Goal: Information Seeking & Learning: Learn about a topic

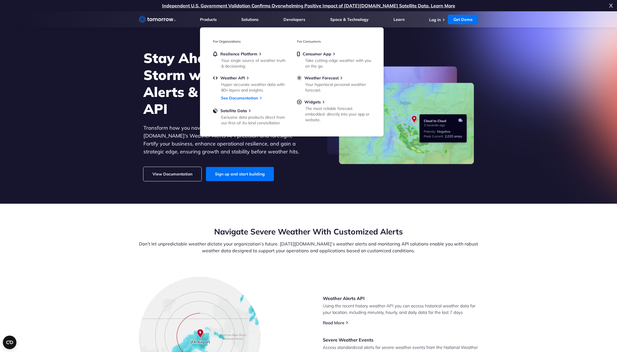
click at [78, 135] on section "Stay Ahead  of the Storm with Weather Alerts & Monitoring API Transform how you…" at bounding box center [308, 107] width 617 height 193
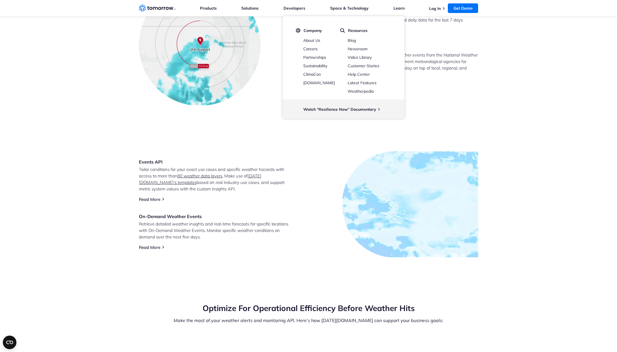
scroll to position [413, 0]
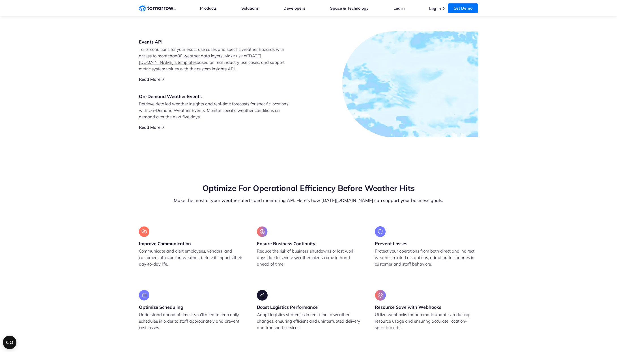
click at [72, 100] on section "Events API Tailor conditions for your exact use cases and specific weather haza…" at bounding box center [308, 84] width 617 height 152
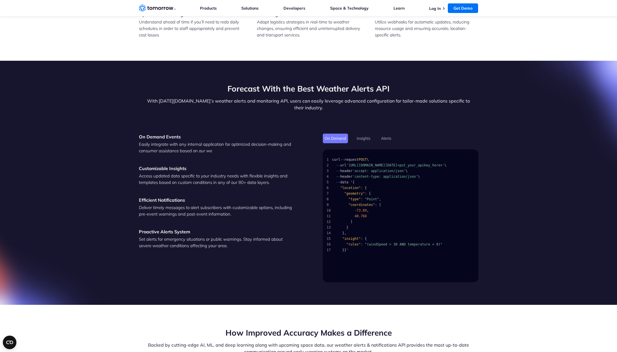
scroll to position [0, 0]
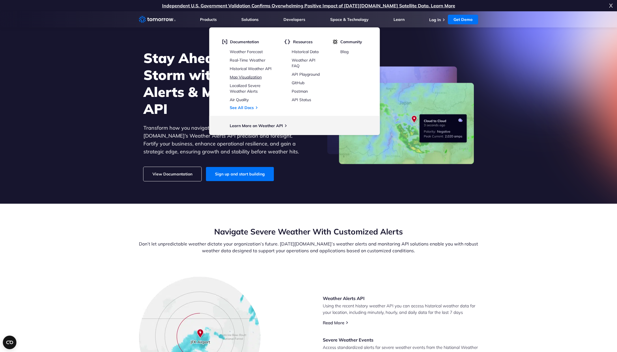
click at [244, 78] on link "Map Visualization" at bounding box center [246, 77] width 32 height 5
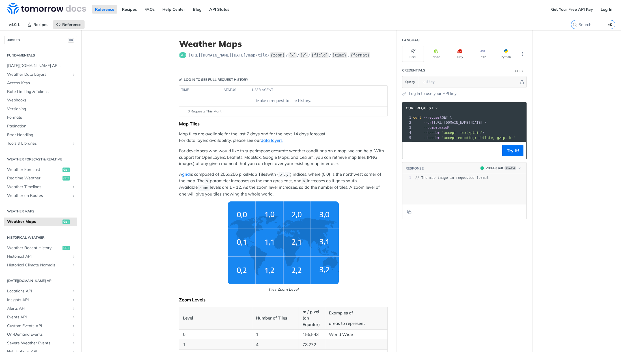
click at [267, 137] on p "Map tiles are available for the last 7 days and for the next 14 days forecast. …" at bounding box center [283, 137] width 209 height 13
click at [266, 140] on link "data layers" at bounding box center [272, 140] width 22 height 5
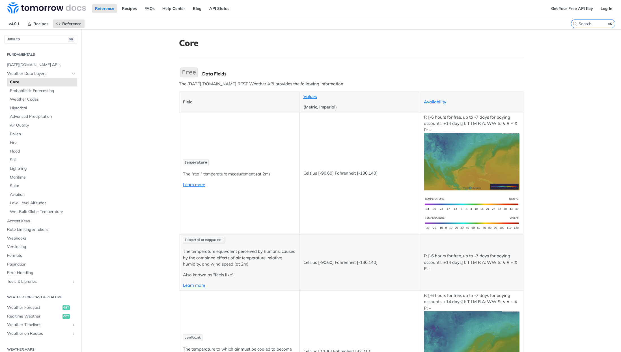
click at [475, 170] on img "Expand image" at bounding box center [472, 161] width 96 height 57
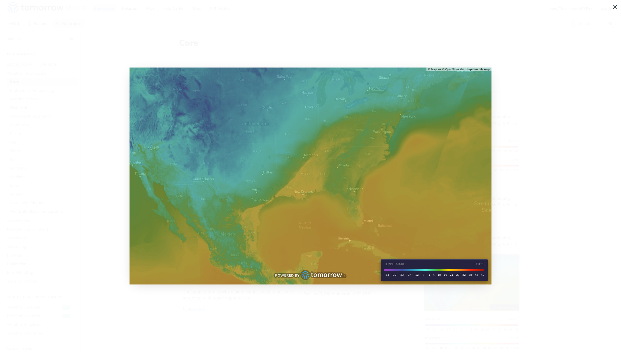
click at [475, 170] on img "Collapse image" at bounding box center [311, 176] width 362 height 217
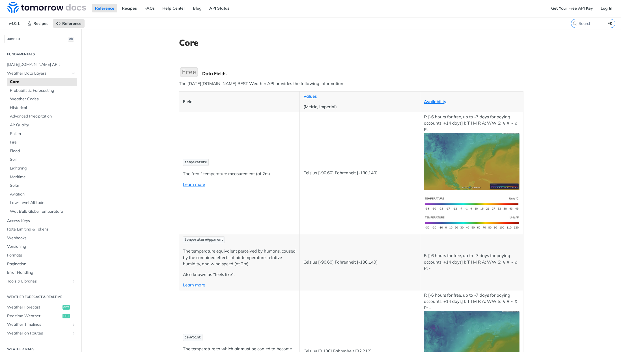
click at [475, 170] on img "Expand image" at bounding box center [472, 161] width 96 height 57
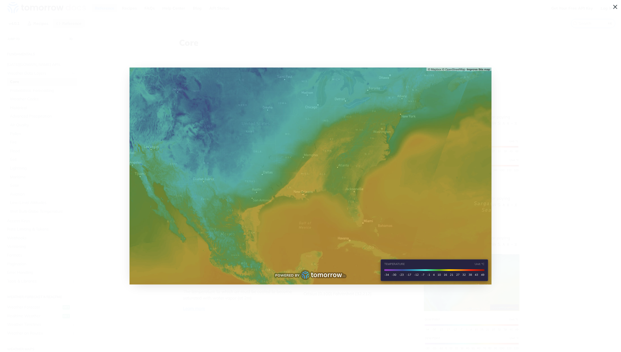
click at [102, 111] on span "Collapse image" at bounding box center [310, 176] width 621 height 352
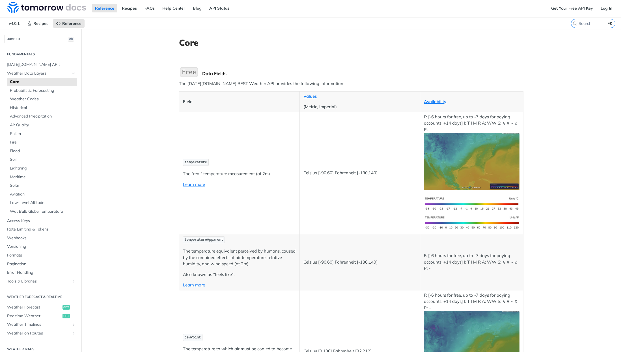
scroll to position [237, 0]
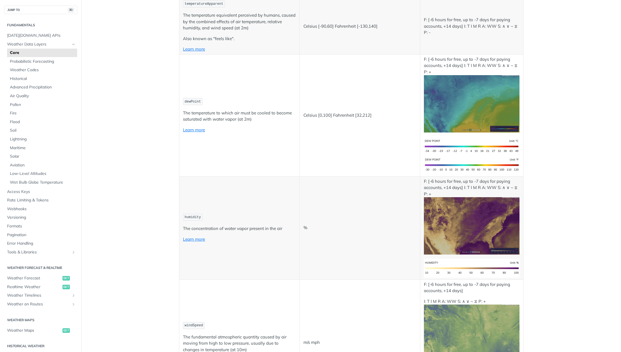
click at [482, 228] on img "Expand image" at bounding box center [472, 225] width 96 height 57
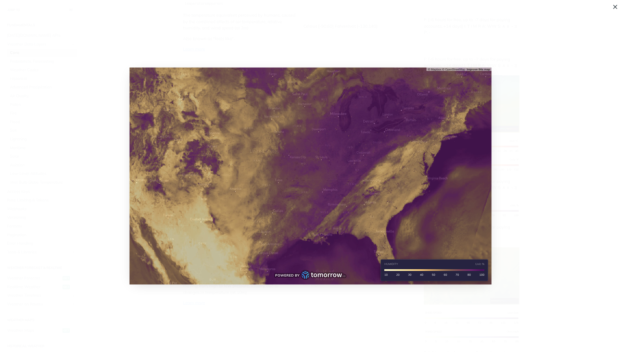
click at [353, 189] on img "Collapse image" at bounding box center [311, 176] width 362 height 217
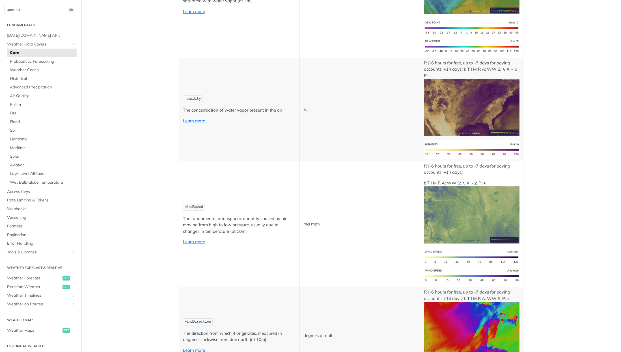
scroll to position [509, 0]
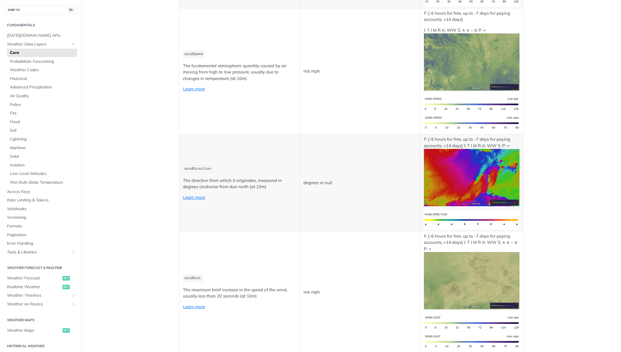
click at [505, 182] on img "Expand image" at bounding box center [472, 177] width 96 height 57
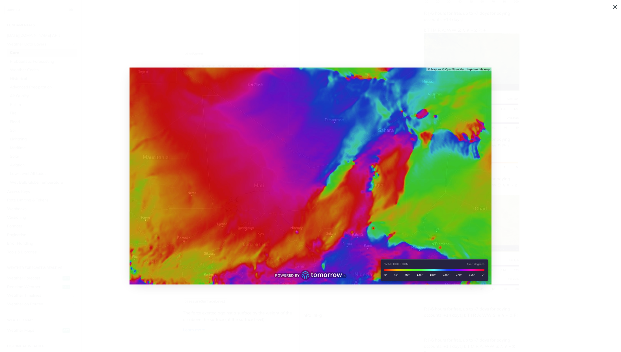
click at [401, 157] on img "Collapse image" at bounding box center [311, 176] width 362 height 217
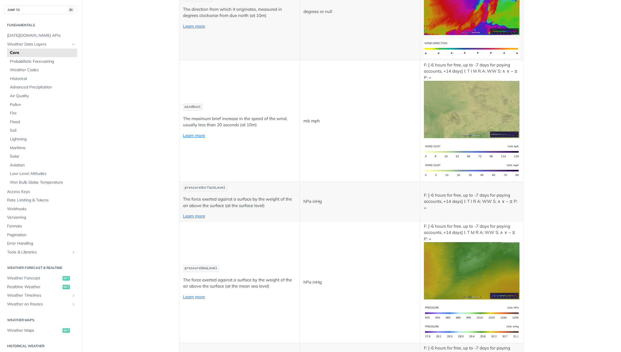
scroll to position [733, 0]
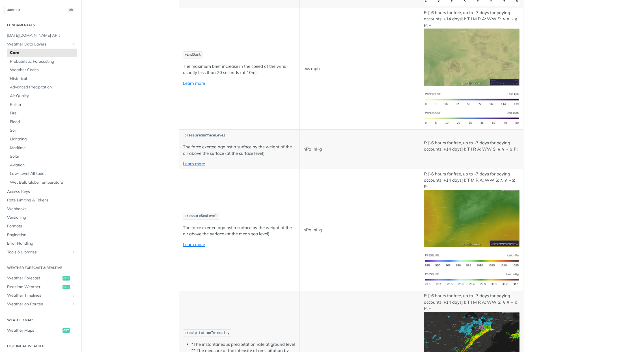
click at [446, 219] on img "Expand image" at bounding box center [472, 218] width 96 height 57
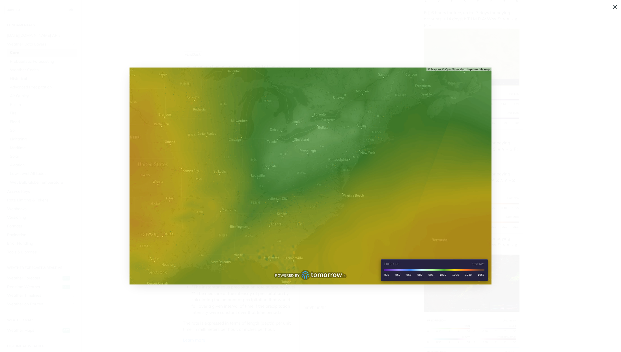
click at [401, 181] on img "Collapse image" at bounding box center [311, 176] width 362 height 217
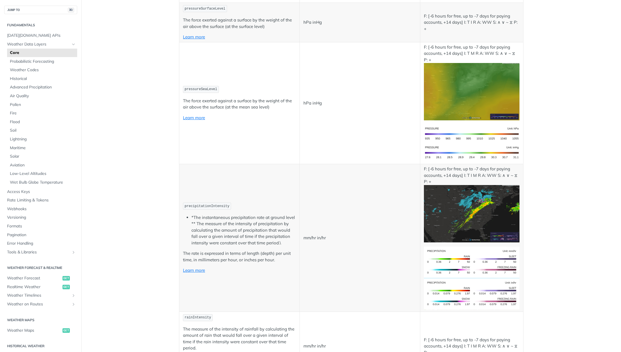
scroll to position [924, 0]
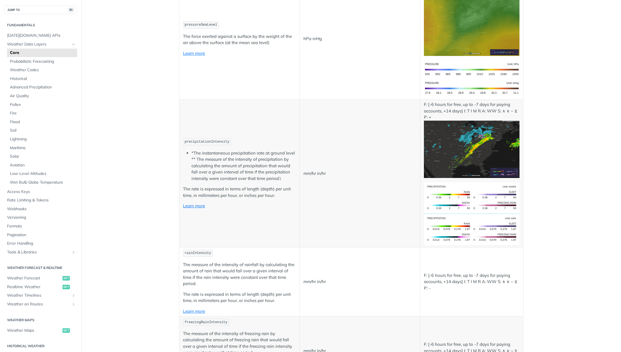
click at [466, 153] on img "Expand image" at bounding box center [472, 149] width 96 height 57
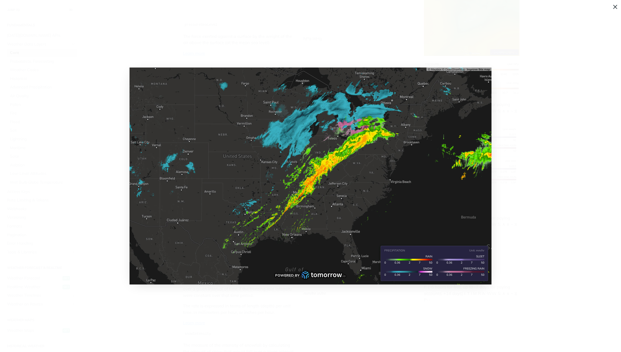
click at [315, 186] on img "Collapse image" at bounding box center [311, 176] width 362 height 217
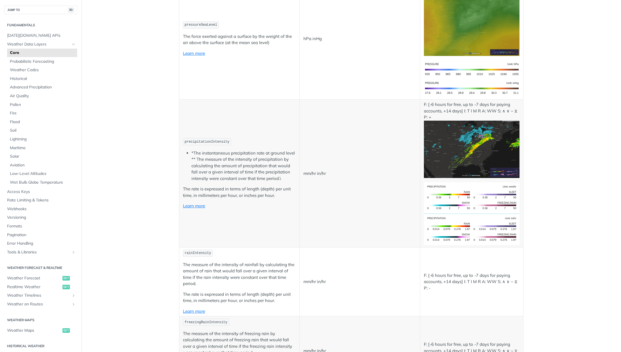
click at [315, 186] on td "mm/hr in/hr" at bounding box center [360, 174] width 121 height 148
click at [465, 147] on img "Expand image" at bounding box center [472, 149] width 96 height 57
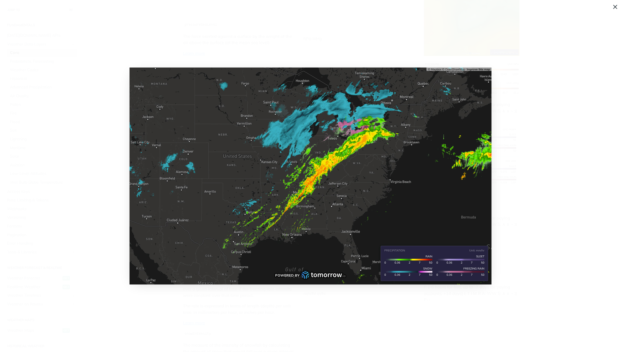
click at [321, 319] on span "Collapse image" at bounding box center [310, 176] width 621 height 352
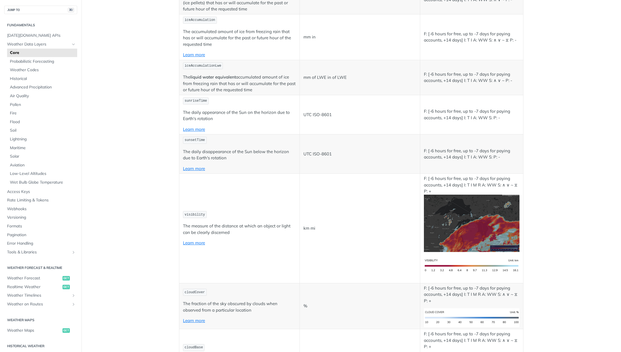
scroll to position [1865, 0]
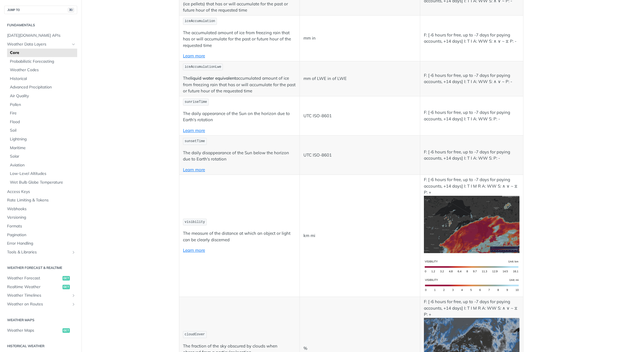
click at [466, 222] on img "Expand image" at bounding box center [472, 224] width 96 height 57
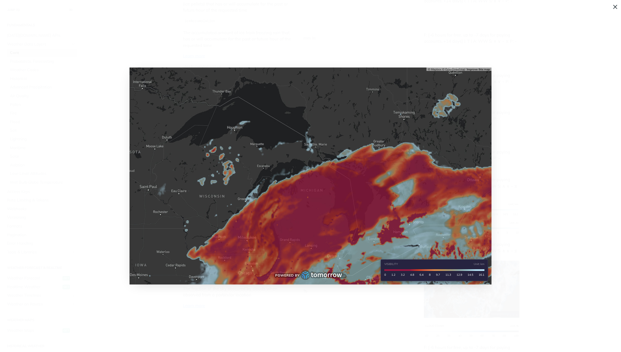
click at [466, 222] on img "Collapse image" at bounding box center [311, 176] width 362 height 217
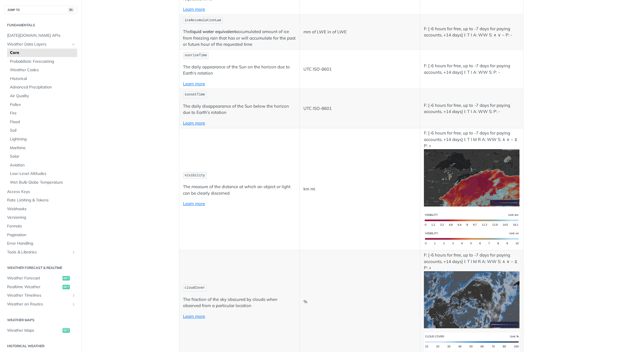
scroll to position [1979, 0]
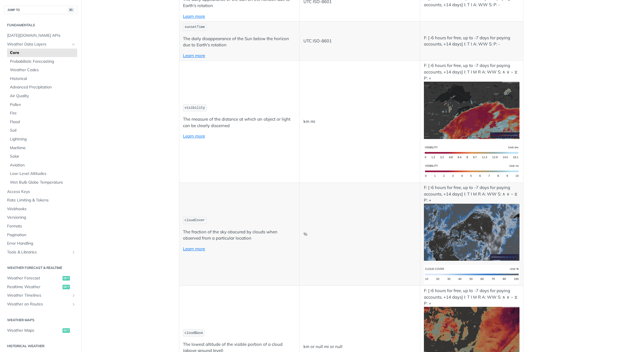
click at [466, 222] on img "Expand image" at bounding box center [472, 232] width 96 height 57
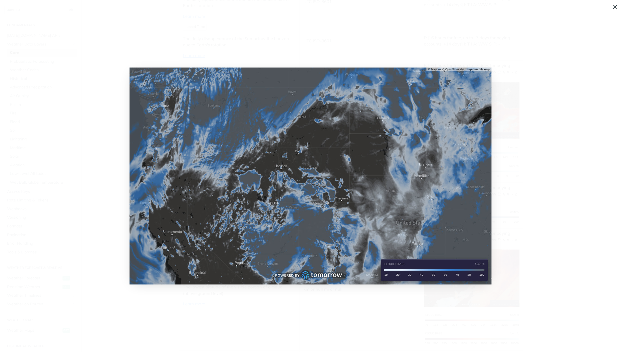
click at [466, 222] on img "Collapse image" at bounding box center [311, 176] width 362 height 217
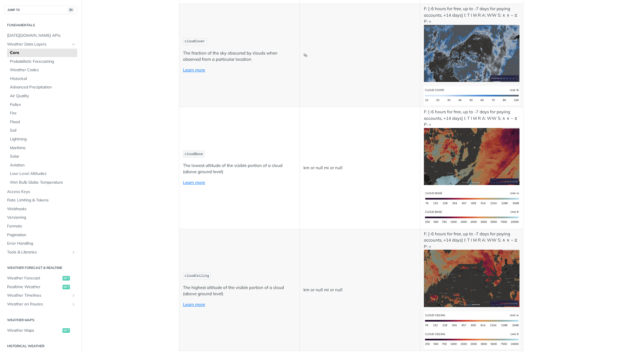
scroll to position [2157, 0]
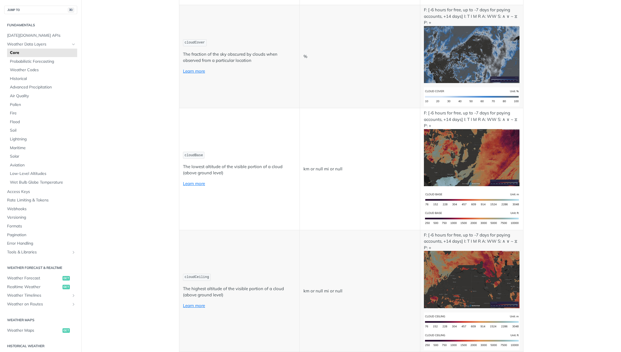
click at [457, 259] on img "Expand image" at bounding box center [472, 279] width 96 height 57
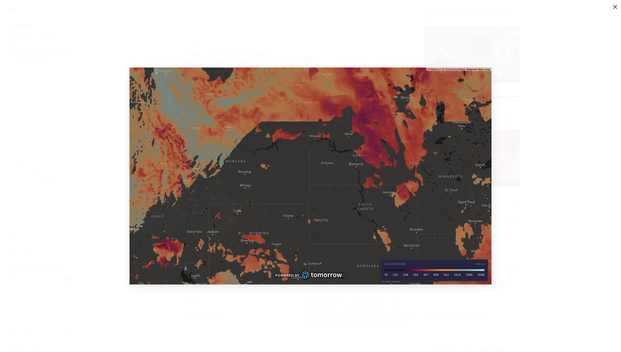
click at [459, 234] on img "Collapse image" at bounding box center [311, 176] width 362 height 217
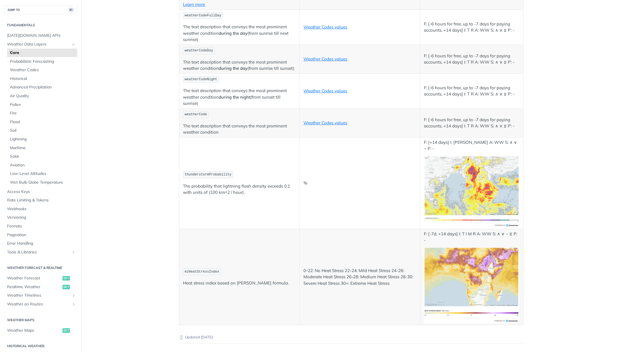
scroll to position [2825, 0]
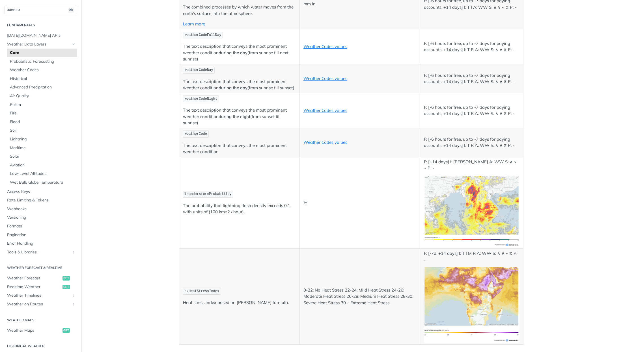
click at [455, 268] on img "Expand image" at bounding box center [472, 306] width 96 height 76
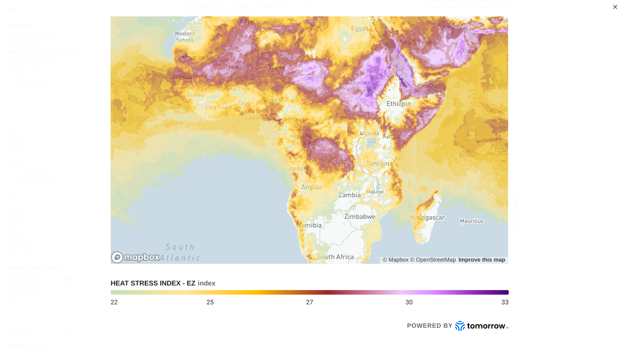
click at [459, 217] on img "Collapse image" at bounding box center [310, 176] width 405 height 320
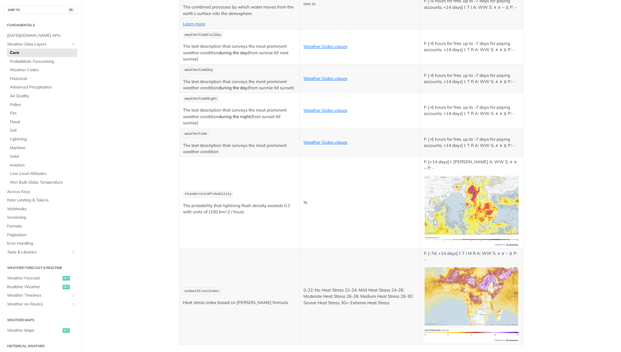
click at [463, 182] on img "Expand image" at bounding box center [472, 211] width 96 height 71
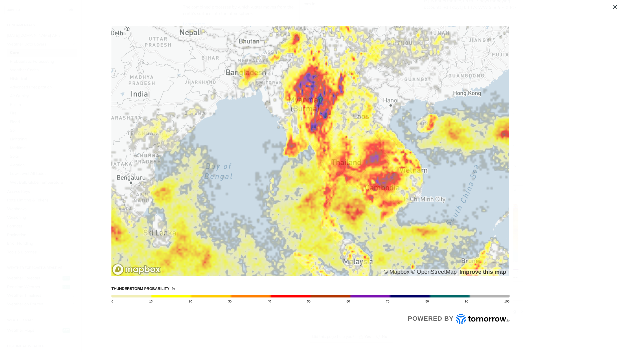
click at [463, 182] on img "Collapse image" at bounding box center [310, 176] width 405 height 301
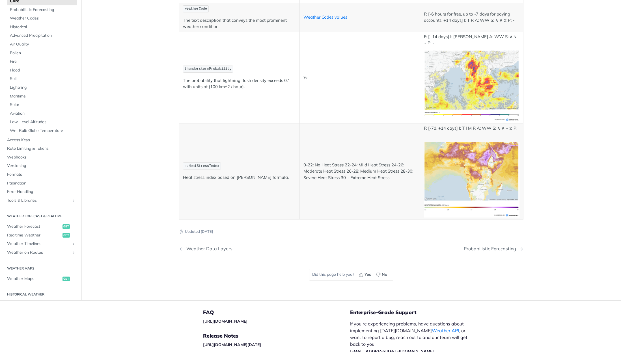
scroll to position [2982, 0]
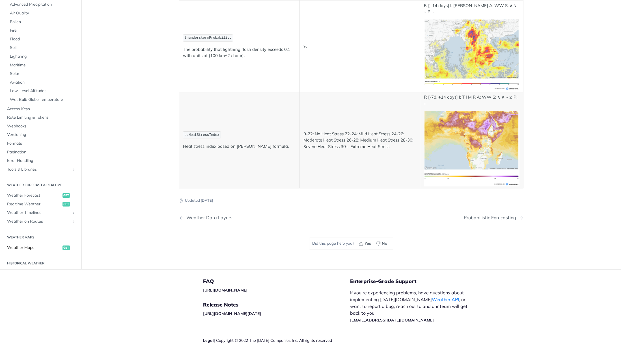
click at [16, 245] on span "Weather Maps" at bounding box center [34, 248] width 54 height 6
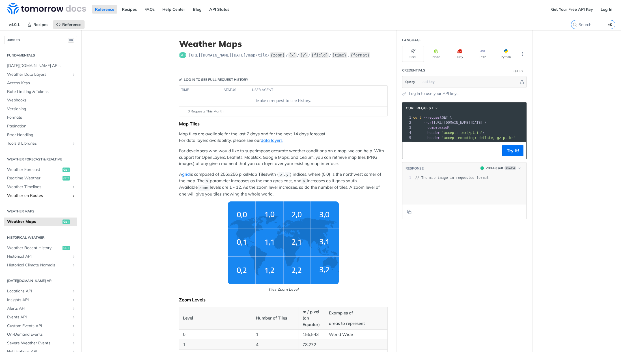
click at [48, 196] on span "Weather on Routes" at bounding box center [38, 196] width 63 height 6
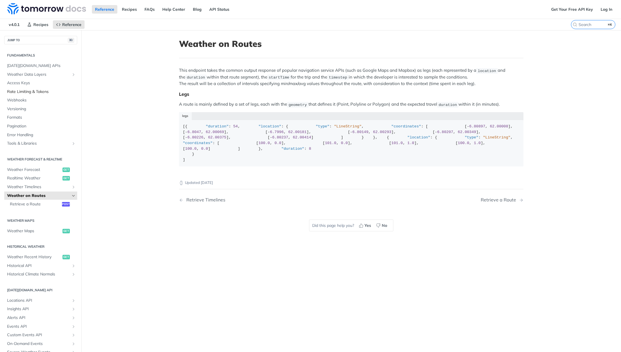
click at [18, 94] on span "Rate Limiting & Tokens" at bounding box center [41, 92] width 69 height 6
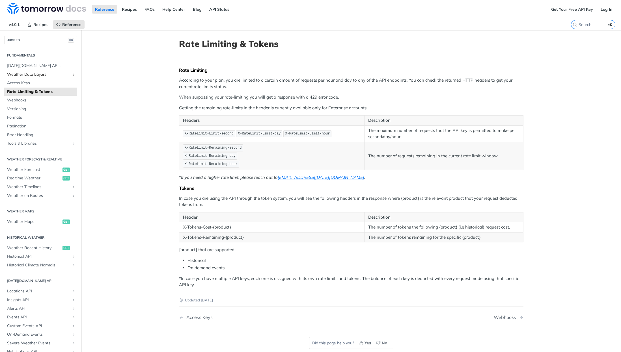
click at [21, 75] on span "Weather Data Layers" at bounding box center [38, 75] width 63 height 6
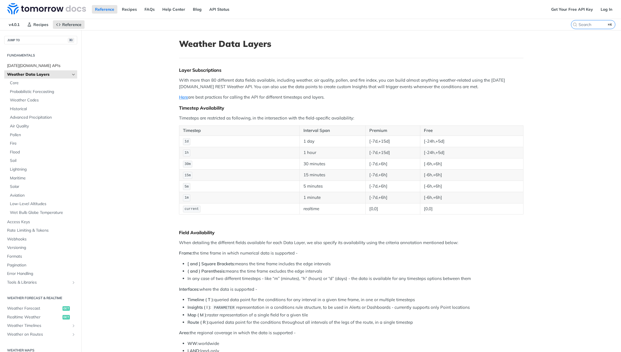
click at [22, 62] on link "Tomorrow.io APIs" at bounding box center [40, 66] width 73 height 8
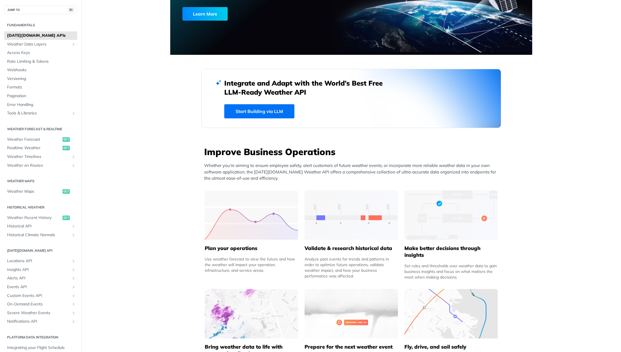
scroll to position [195, 0]
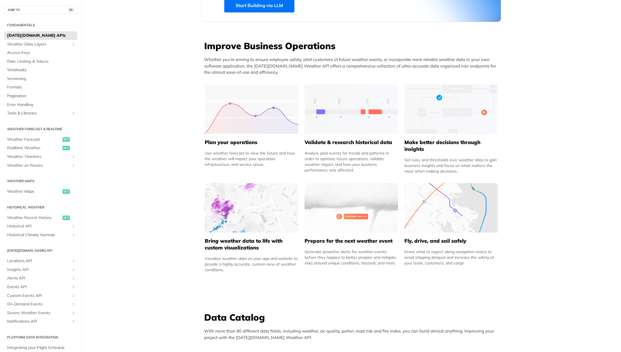
click at [438, 210] on img at bounding box center [451, 208] width 93 height 50
click at [426, 137] on div "Make better decisions through insights Set rules and thresholds over weather da…" at bounding box center [451, 154] width 93 height 40
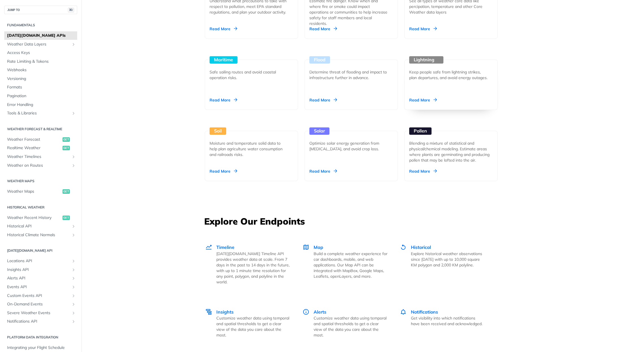
scroll to position [574, 0]
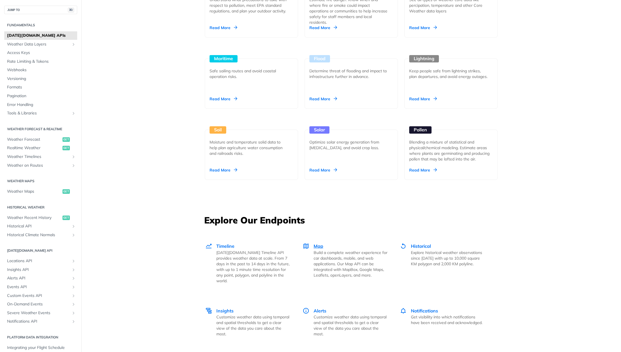
click at [318, 246] on span "Map" at bounding box center [319, 247] width 10 height 6
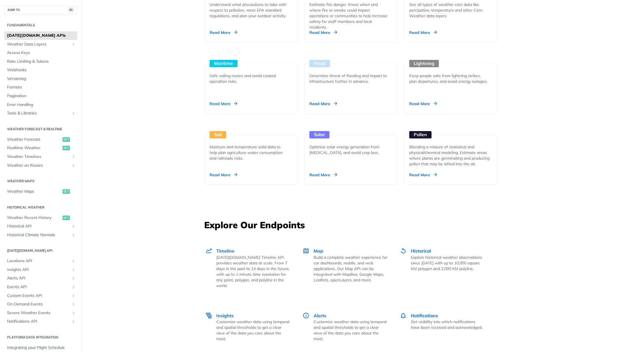
scroll to position [0, 0]
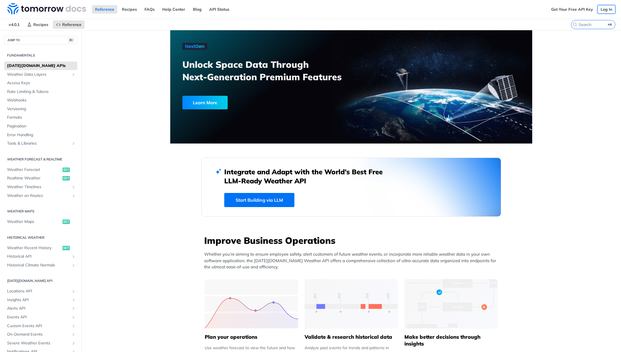
click at [598, 12] on link "Log In" at bounding box center [607, 9] width 18 height 8
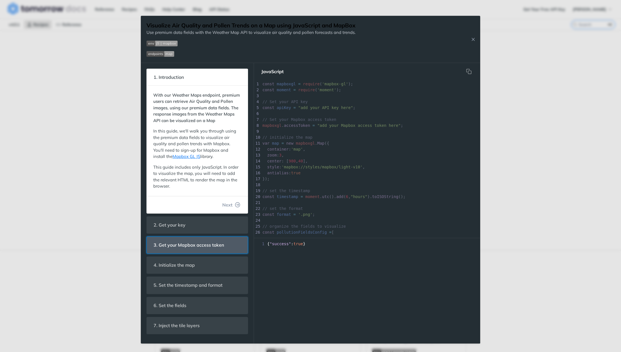
click at [186, 243] on span "3. Get your Mapbox access token" at bounding box center [189, 245] width 78 height 11
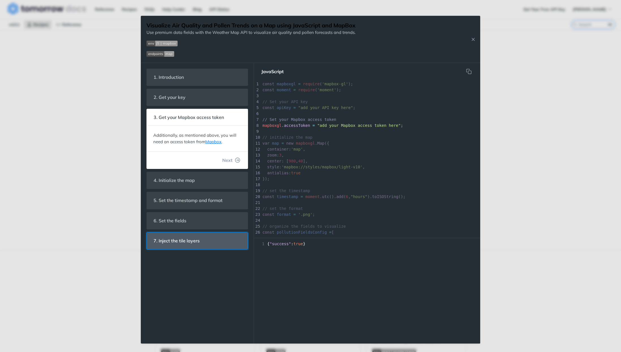
click at [183, 246] on span "7. Inject the tile layers" at bounding box center [177, 241] width 54 height 11
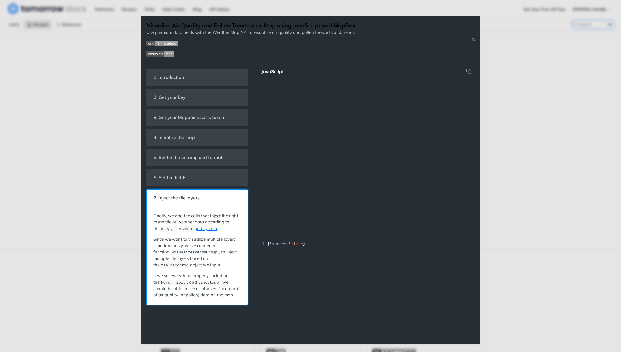
scroll to position [380, 0]
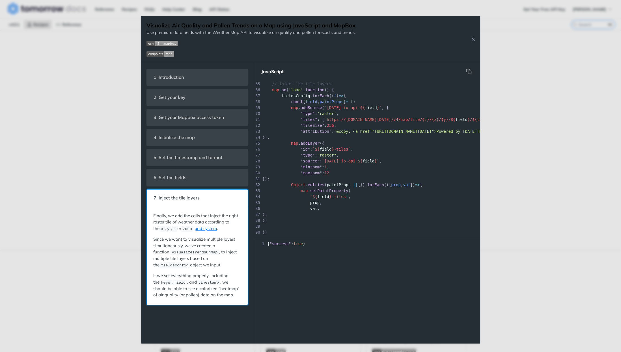
click at [181, 213] on p "Finally, we add the calls that inject the right raster tile of weather data acc…" at bounding box center [197, 222] width 88 height 19
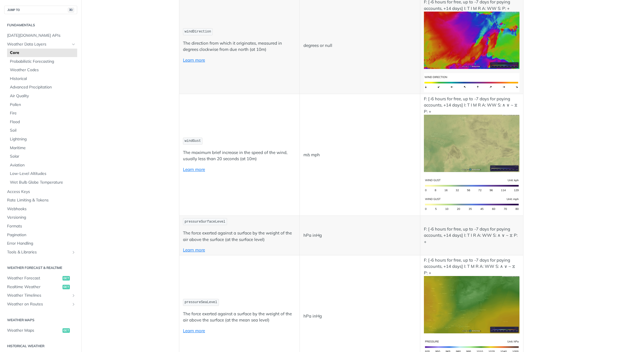
scroll to position [1017, 0]
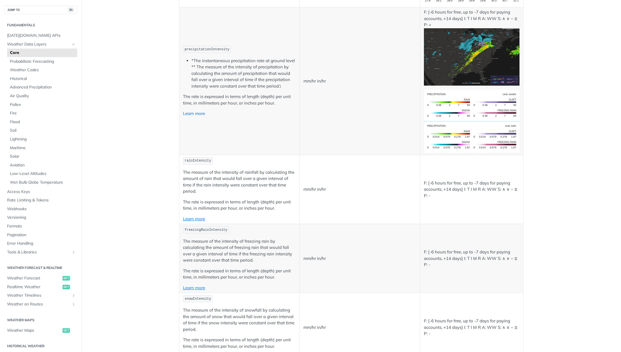
click at [189, 114] on link "Learn more" at bounding box center [194, 113] width 22 height 5
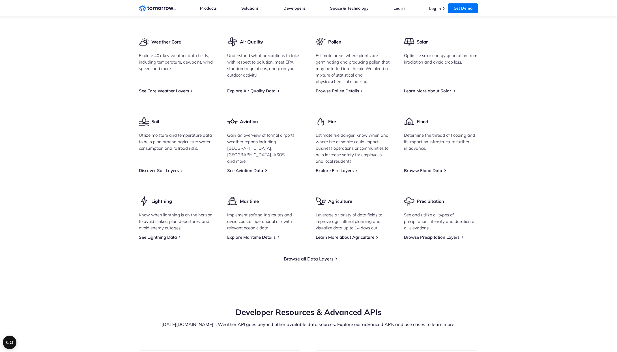
scroll to position [1104, 0]
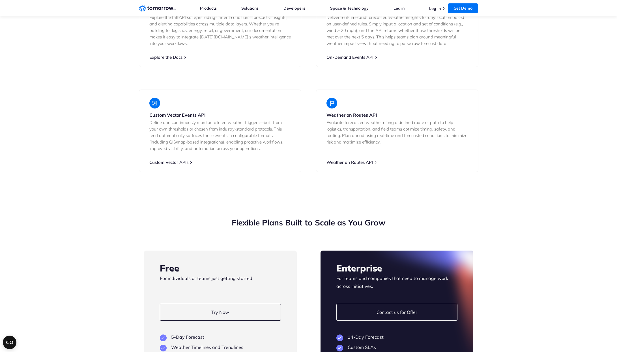
click at [352, 112] on strong "Weather on Routes API" at bounding box center [351, 115] width 51 height 6
click at [370, 160] on link "Weather on Routes API" at bounding box center [349, 162] width 46 height 5
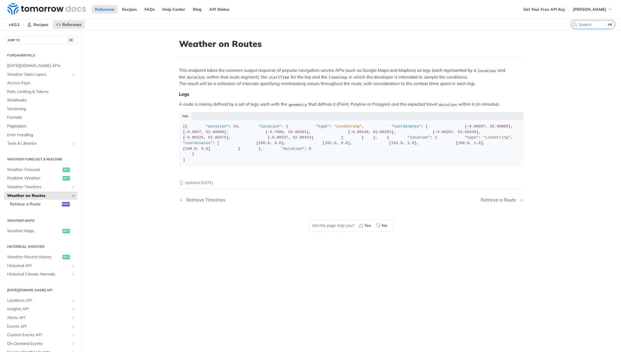
click at [20, 206] on span "Retrieve a Route" at bounding box center [35, 205] width 51 height 6
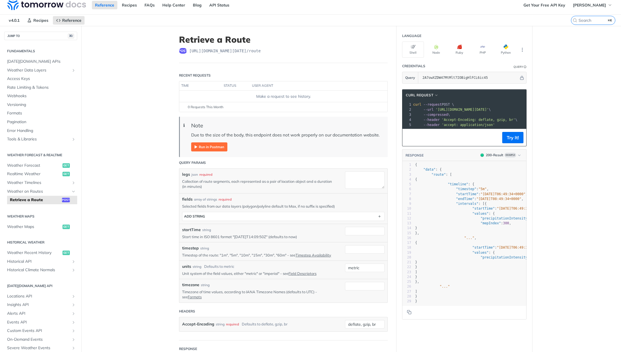
scroll to position [12, 0]
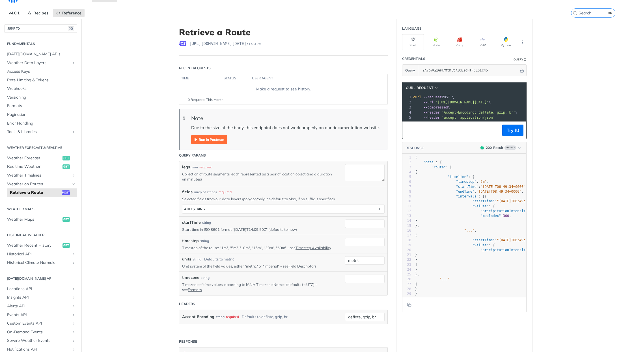
click at [208, 138] on img "Expand image" at bounding box center [209, 139] width 36 height 9
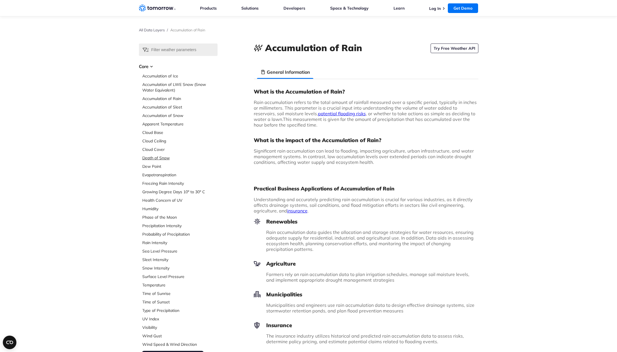
click at [161, 159] on link "Depth of Snow" at bounding box center [179, 158] width 75 height 6
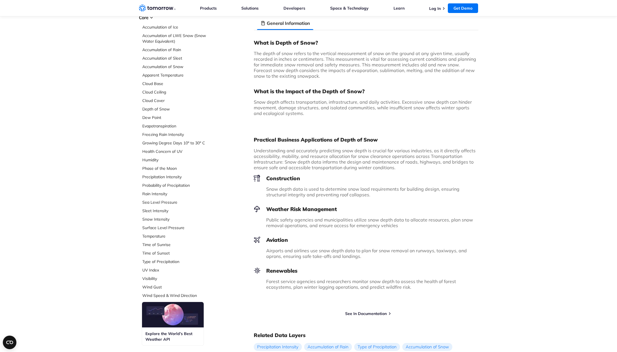
scroll to position [33, 0]
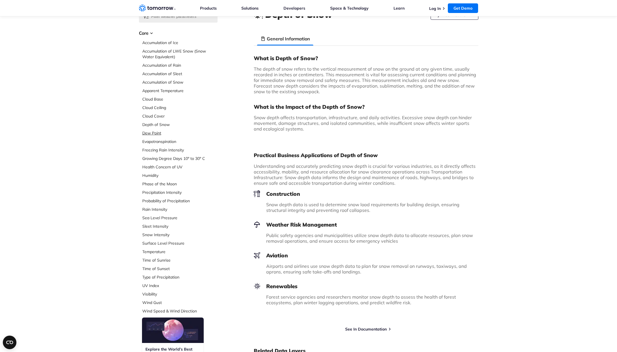
click at [151, 133] on link "Dew Point" at bounding box center [179, 133] width 75 height 6
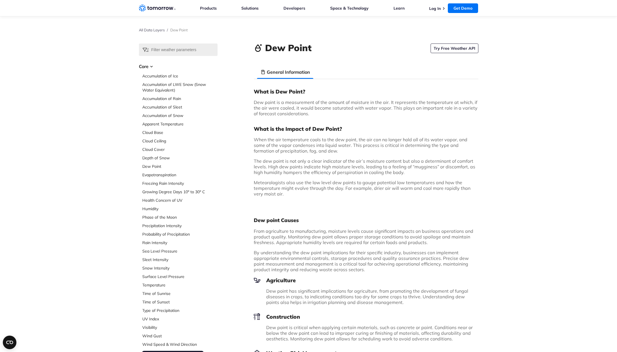
click at [163, 221] on ul "Accumulation of Ice Accumulation of LWE Snow (Snow Water Equivalent) Accumulati…" at bounding box center [179, 210] width 75 height 274
click at [163, 228] on link "Precipitation Intensity" at bounding box center [179, 226] width 75 height 6
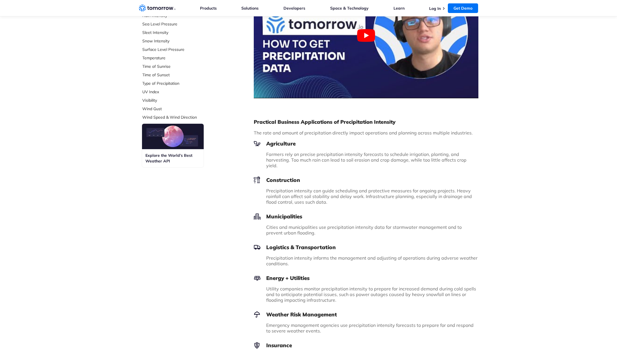
scroll to position [95, 0]
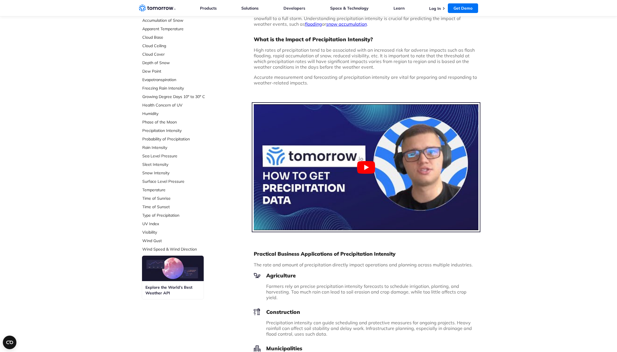
click at [377, 168] on button "Play Youtube video" at bounding box center [366, 167] width 225 height 126
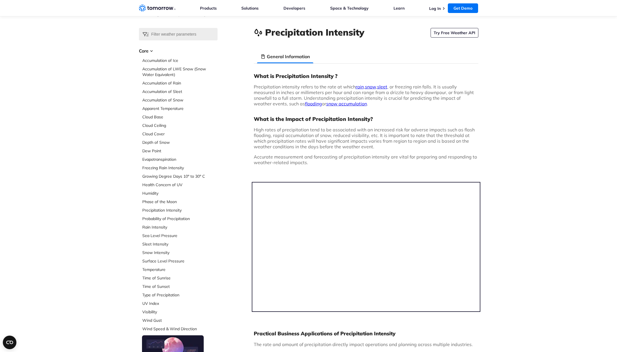
scroll to position [14, 0]
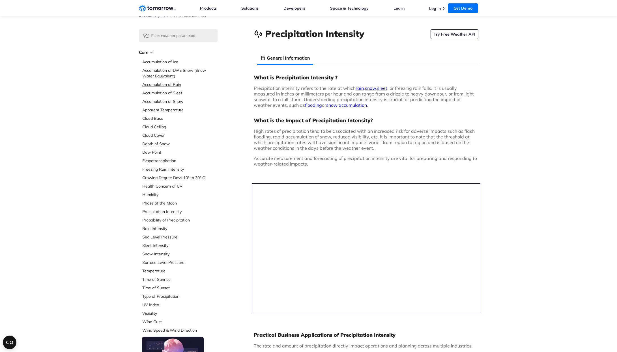
click at [147, 84] on link "Accumulation of Rain" at bounding box center [179, 85] width 75 height 6
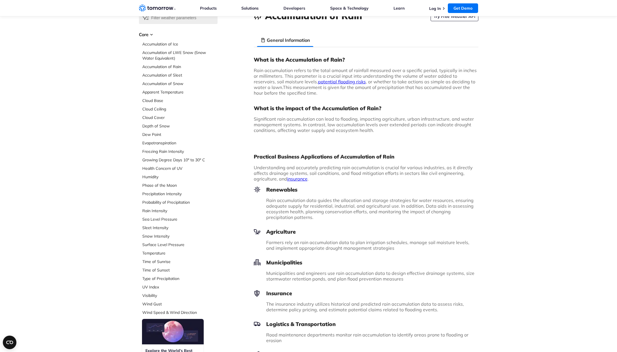
scroll to position [52, 0]
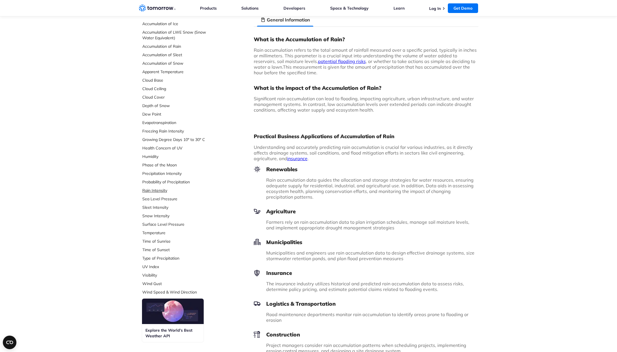
click at [151, 192] on link "Rain Intensity" at bounding box center [179, 191] width 75 height 6
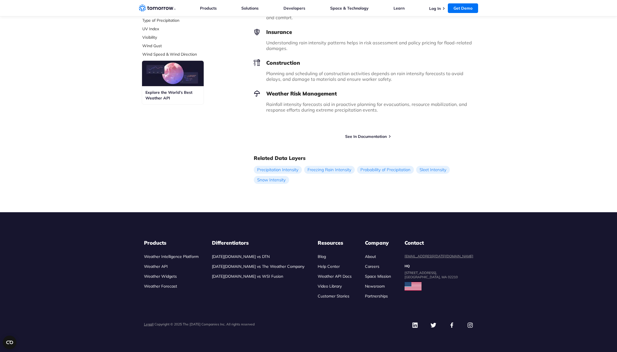
scroll to position [292, 0]
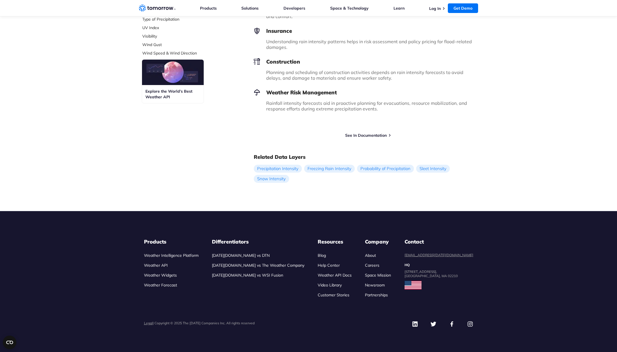
click at [168, 91] on h3 "Explore the World’s Best Weather API" at bounding box center [172, 94] width 55 height 11
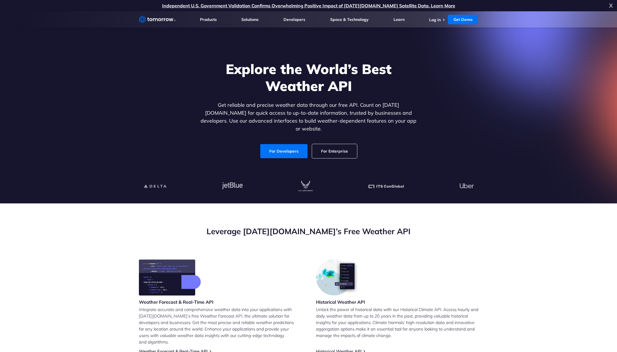
click at [335, 145] on link "For Enterprise" at bounding box center [334, 151] width 45 height 14
click at [349, 144] on link "For Enterprise" at bounding box center [334, 151] width 45 height 14
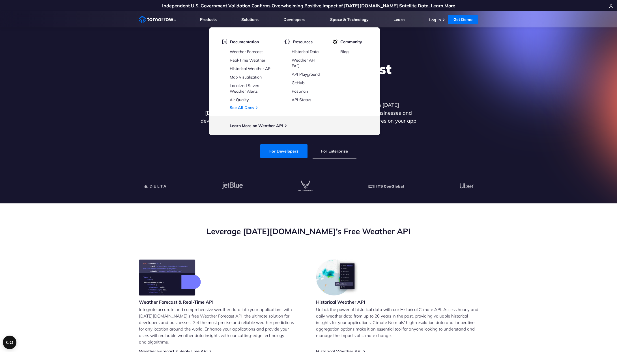
click at [285, 197] on div at bounding box center [308, 187] width 349 height 34
click at [284, 146] on link "For Developers" at bounding box center [283, 151] width 47 height 14
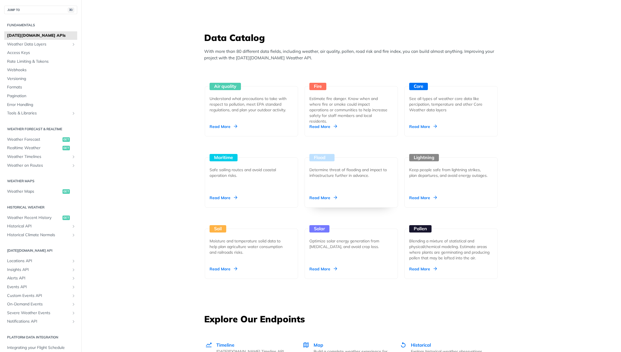
scroll to position [669, 0]
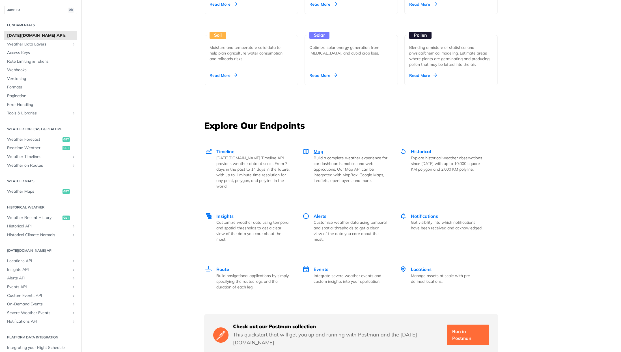
click at [314, 158] on p "Build a complete weather experience for car dashboards, mobile, and web applica…" at bounding box center [351, 169] width 74 height 28
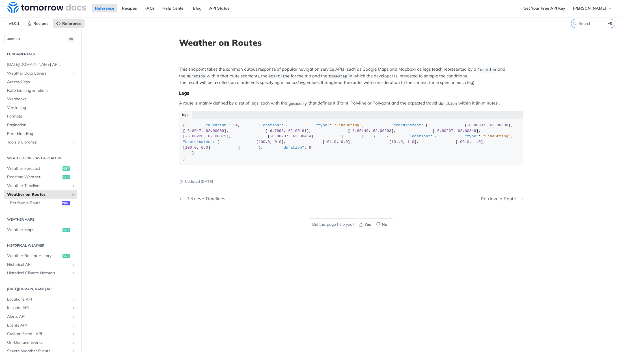
scroll to position [3, 0]
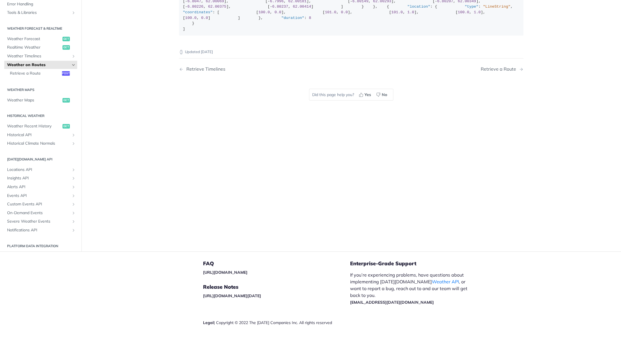
scroll to position [130, 0]
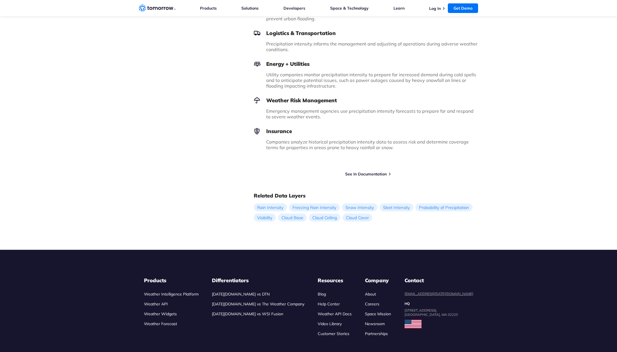
scroll to position [476, 0]
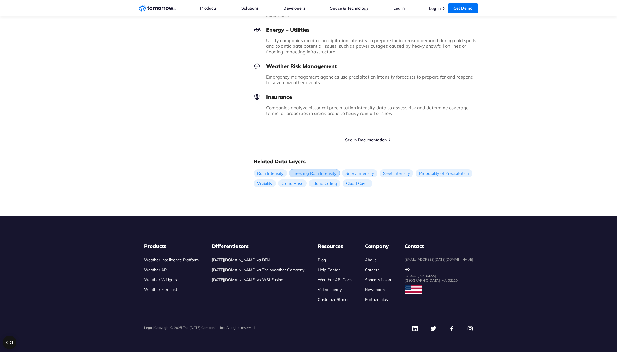
click at [309, 170] on link "Freezing Rain Intensity" at bounding box center [314, 173] width 51 height 8
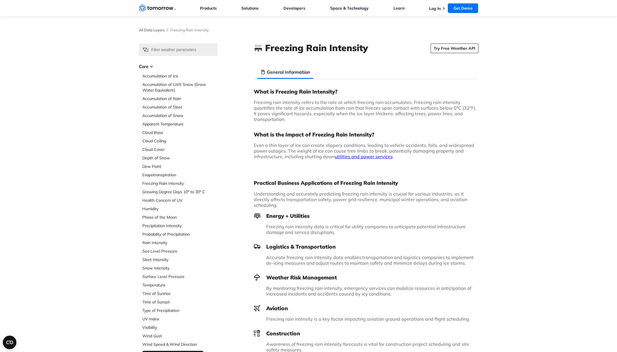
click at [358, 158] on link "utilities and power services" at bounding box center [364, 157] width 58 height 6
